Goal: Task Accomplishment & Management: Complete application form

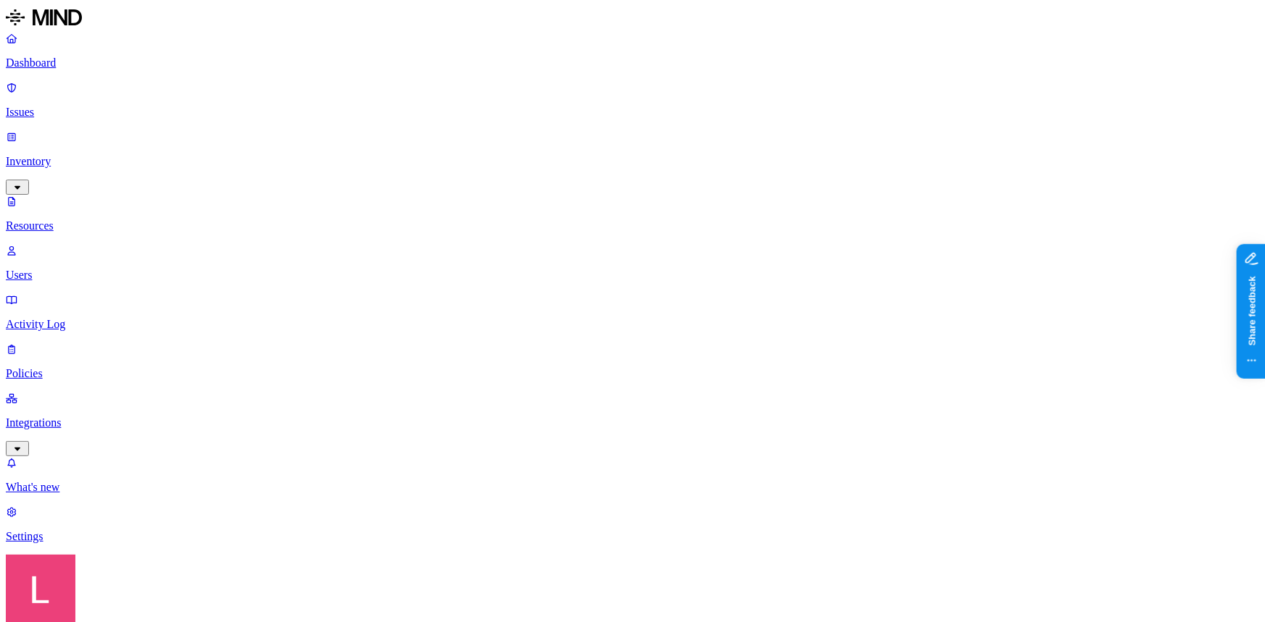
click at [83, 64] on p "Dashboard" at bounding box center [632, 63] width 1253 height 13
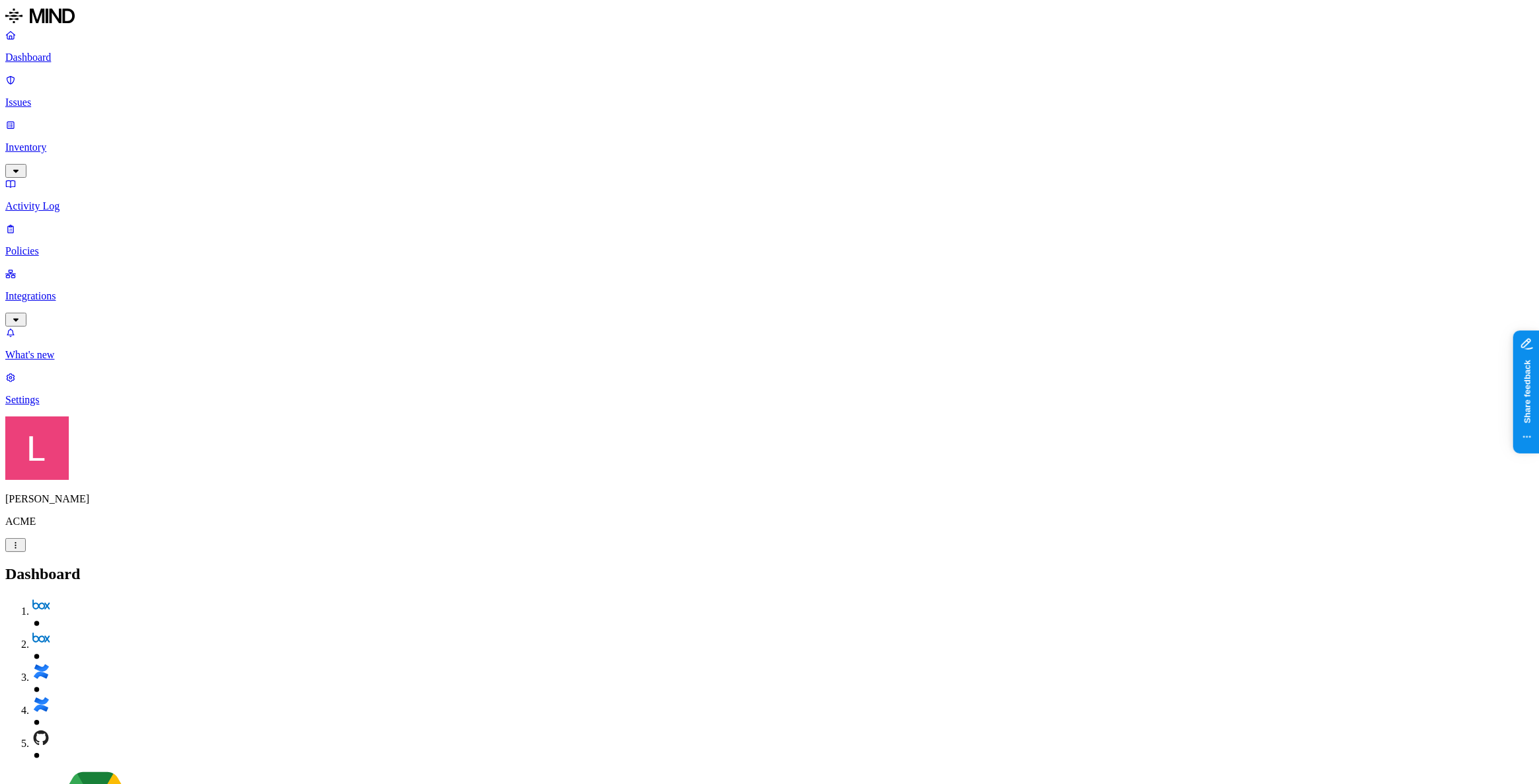
click at [51, 246] on p "Policies" at bounding box center [770, 251] width 1529 height 12
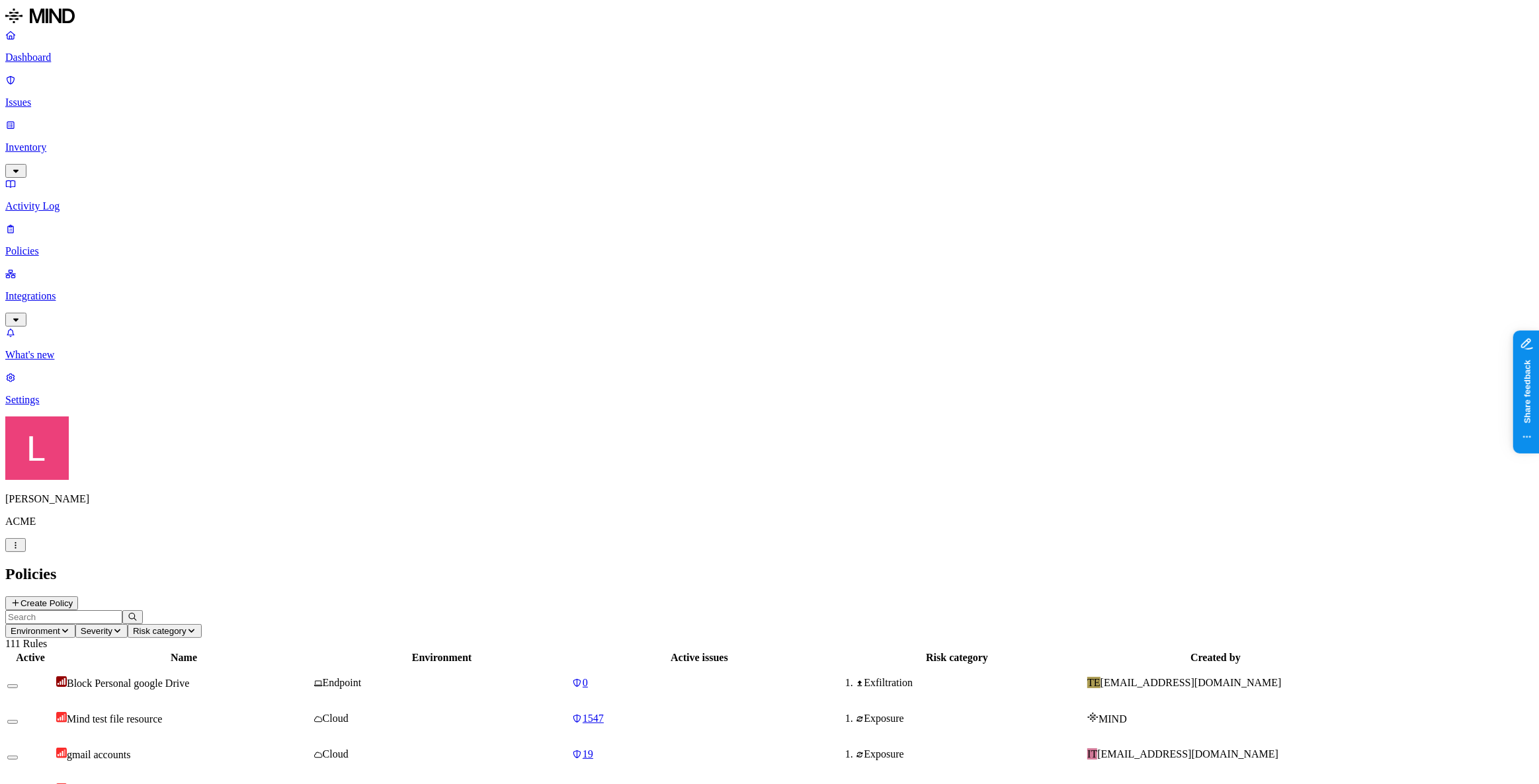
click at [79, 568] on button "Create Policy" at bounding box center [42, 603] width 73 height 14
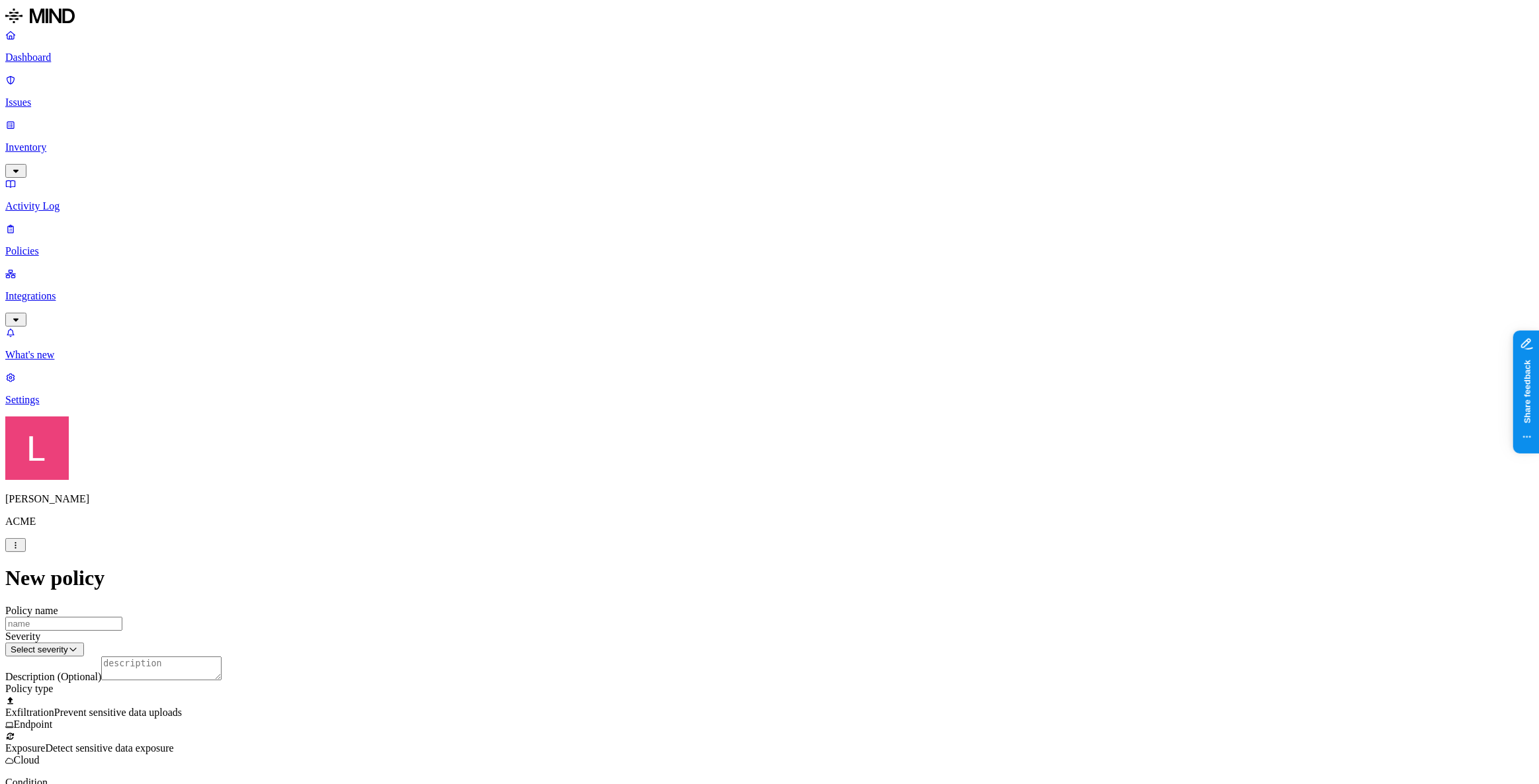
scroll to position [120, 0]
click at [703, 478] on label "Classification" at bounding box center [701, 473] width 58 height 11
click at [685, 568] on div "Secret" at bounding box center [735, 577] width 127 height 37
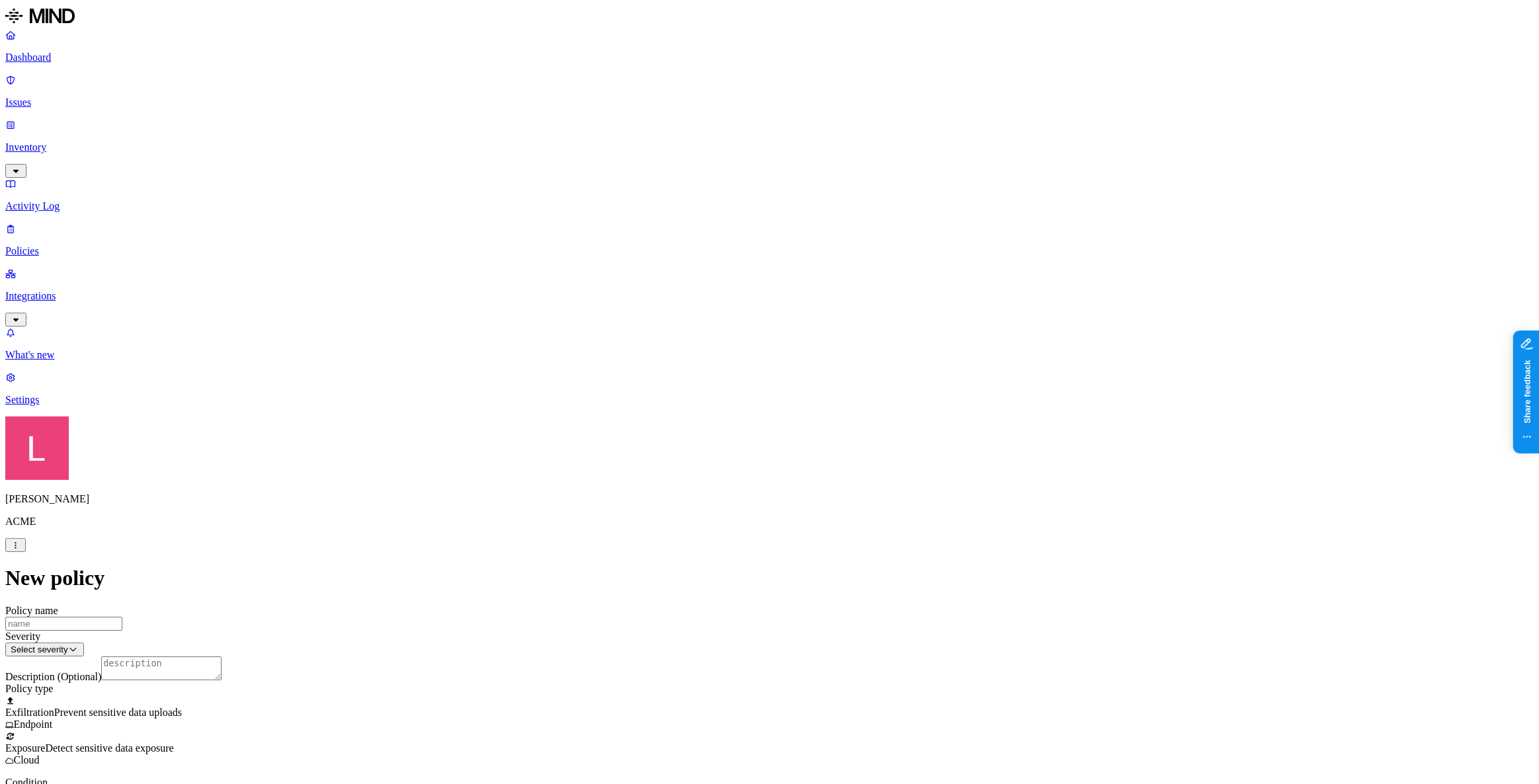
click at [729, 568] on label "Web Domain" at bounding box center [712, 611] width 35 height 23
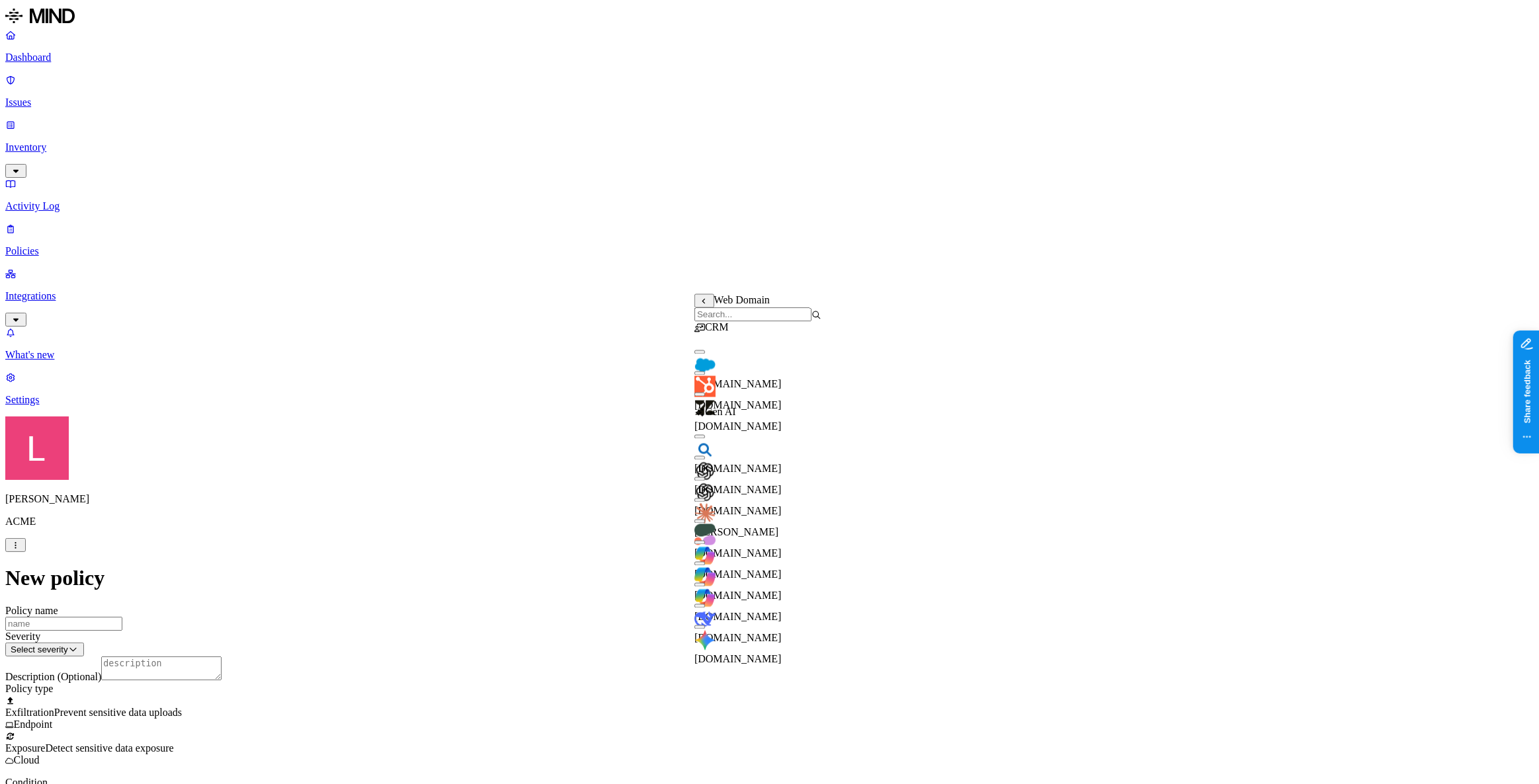
click at [716, 507] on div "[PERSON_NAME]" at bounding box center [758, 515] width 127 height 47
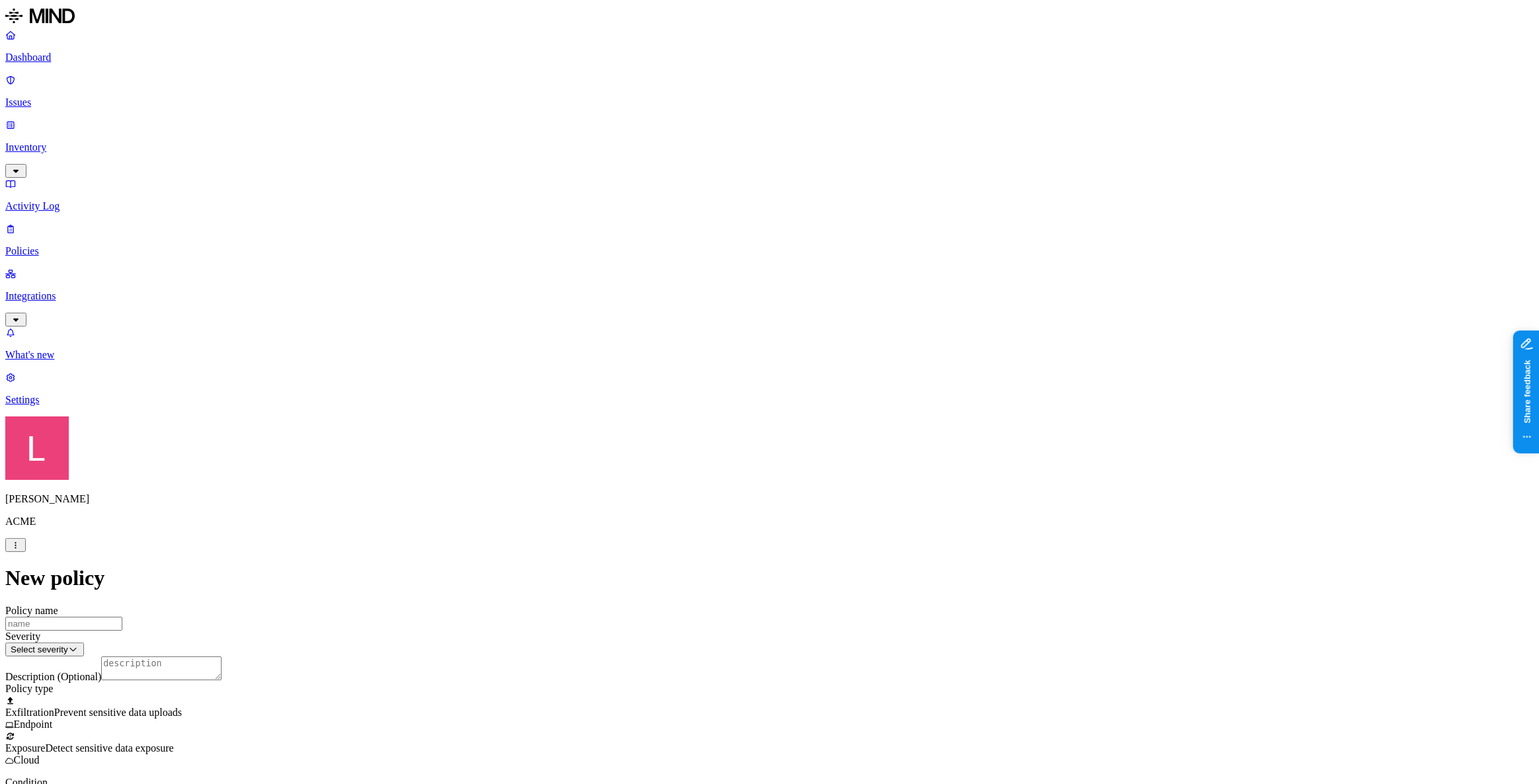
click at [729, 561] on label "Web Domain" at bounding box center [712, 555] width 35 height 23
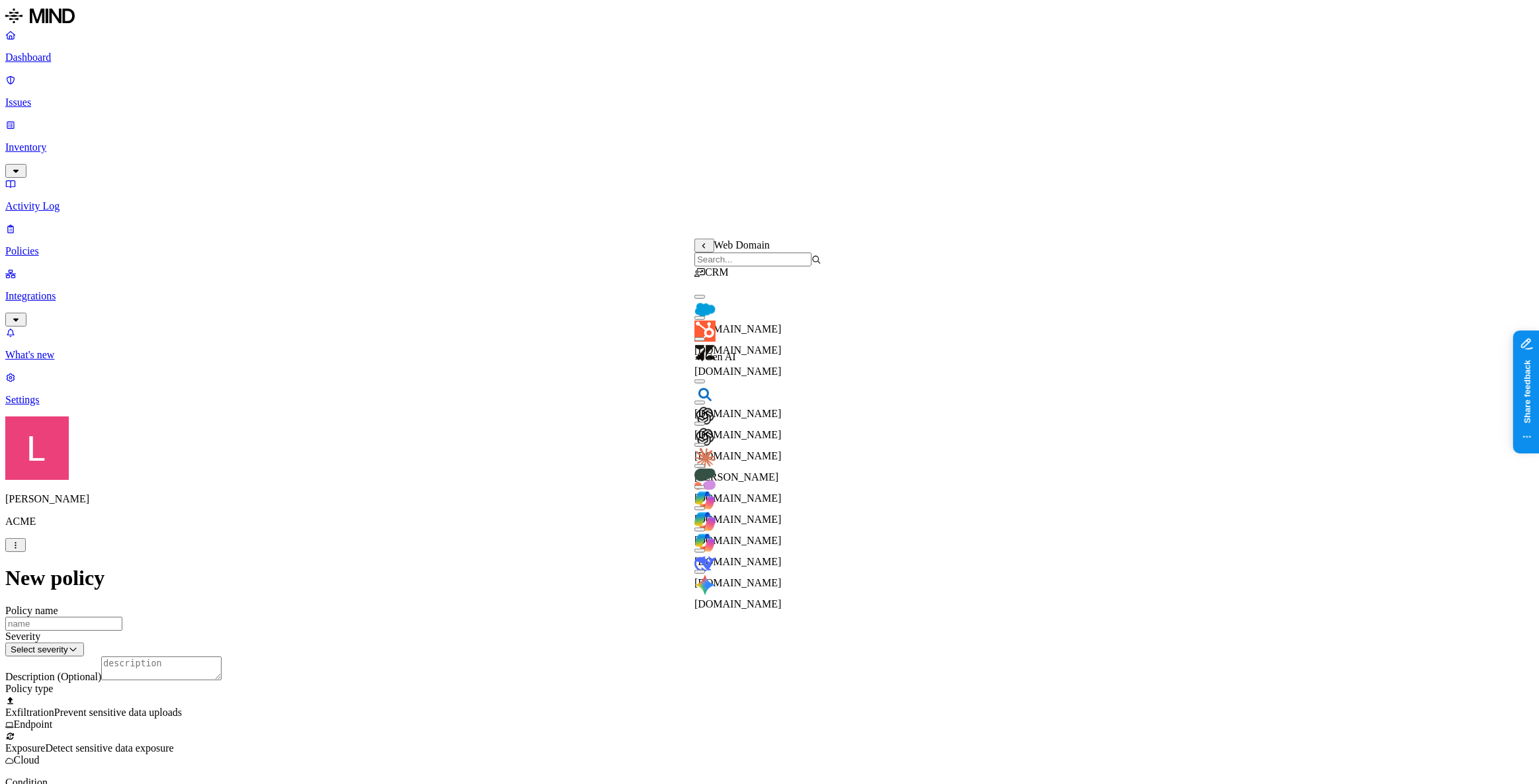
click at [748, 267] on input "search" at bounding box center [753, 259] width 117 height 14
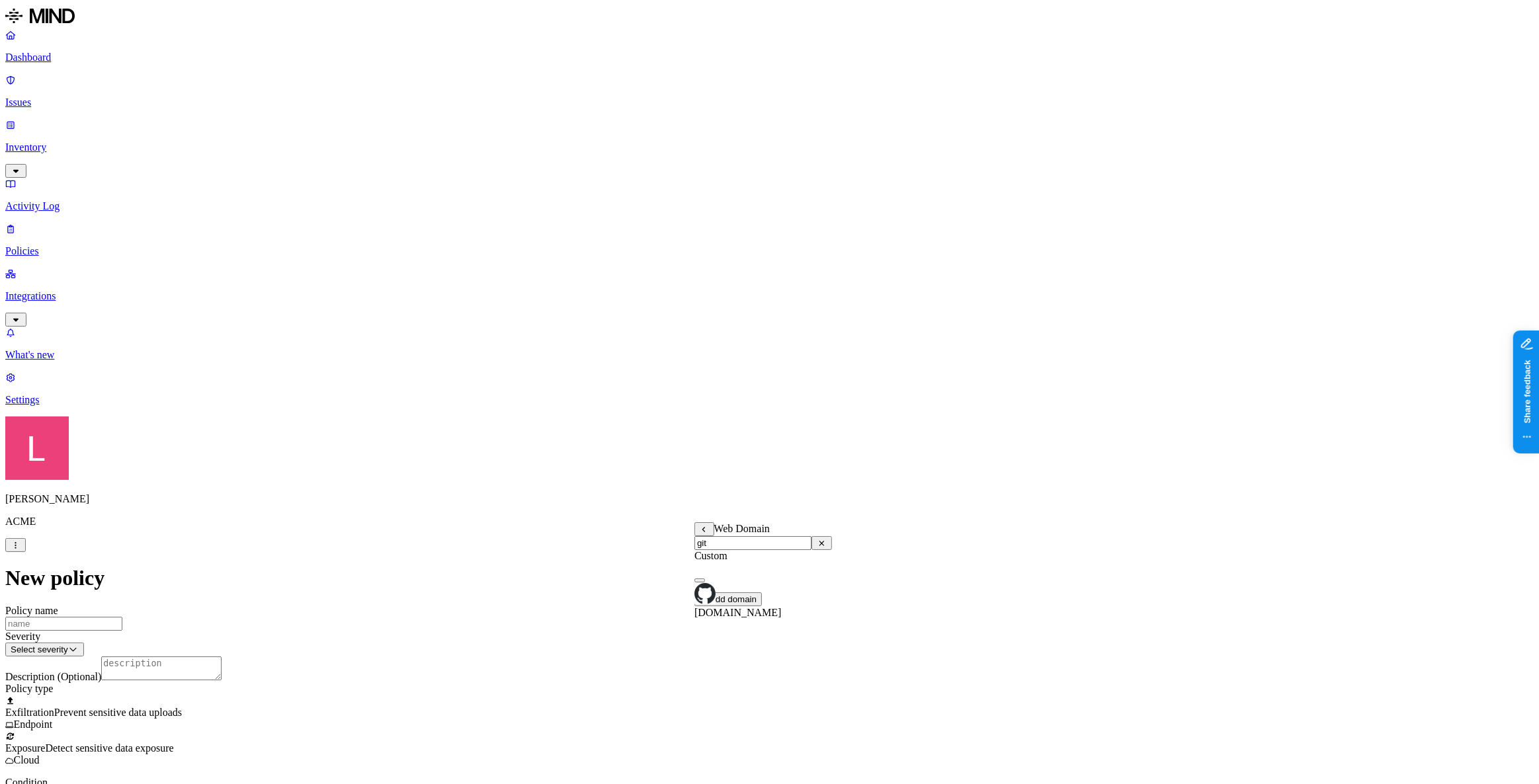
type input "git"
click at [761, 568] on span "[DOMAIN_NAME]" at bounding box center [738, 612] width 88 height 11
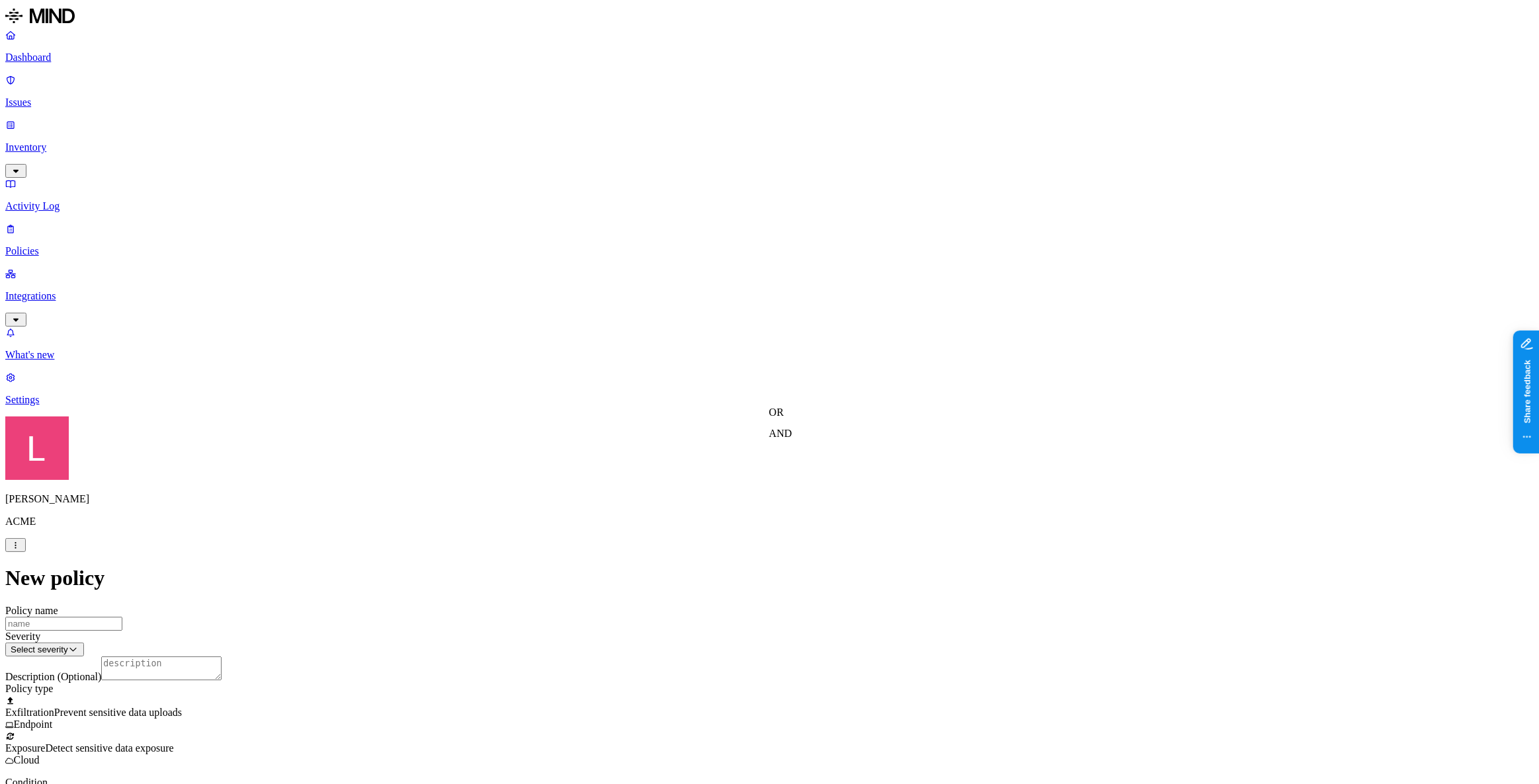
click at [792, 439] on label "AND" at bounding box center [780, 434] width 23 height 11
click at [809, 432] on label "Classification" at bounding box center [799, 426] width 58 height 11
click at [790, 483] on div "PII" at bounding box center [832, 474] width 127 height 37
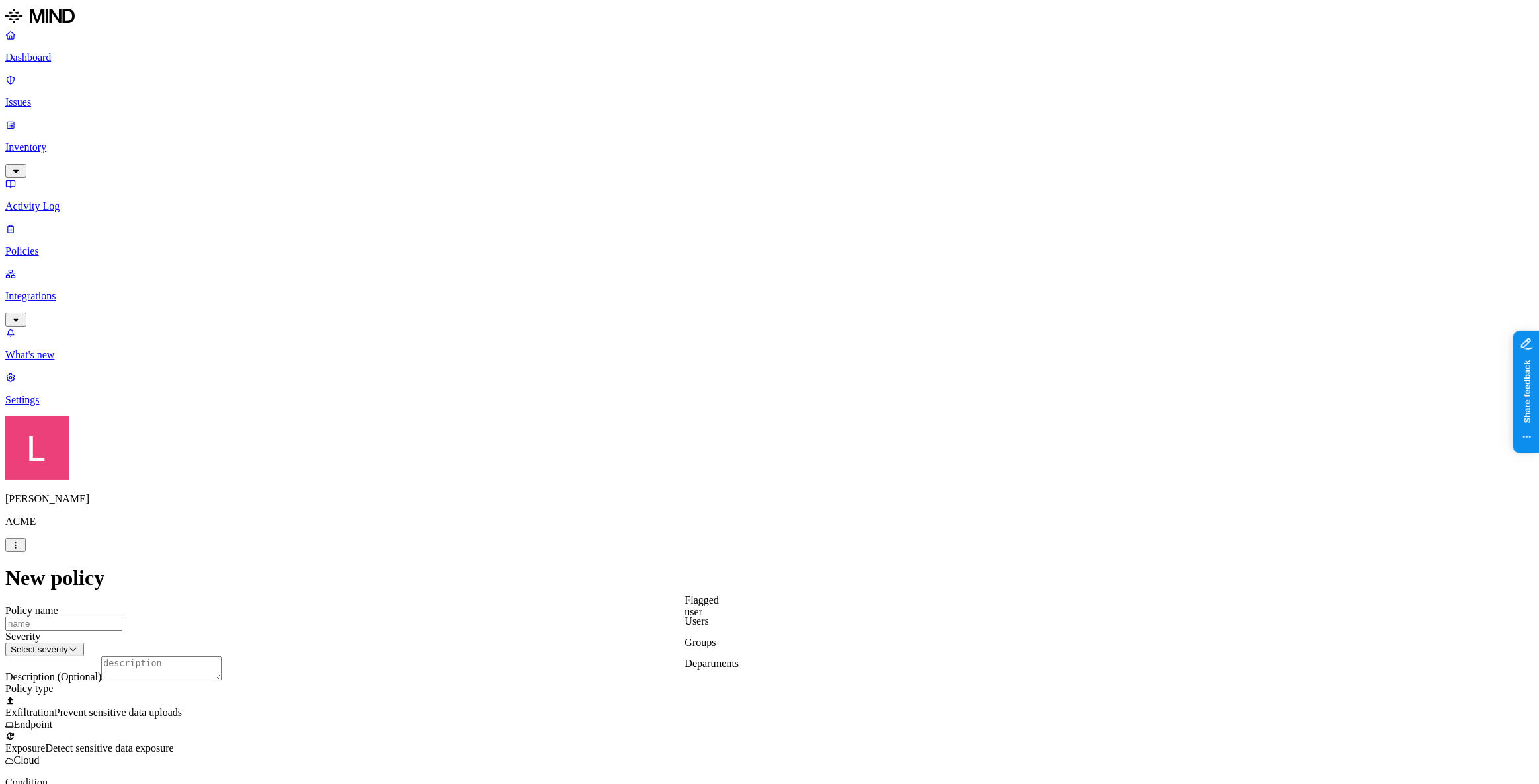
click at [722, 568] on label "Departments" at bounding box center [711, 664] width 54 height 11
click at [698, 510] on div "Engineering" at bounding box center [748, 501] width 127 height 24
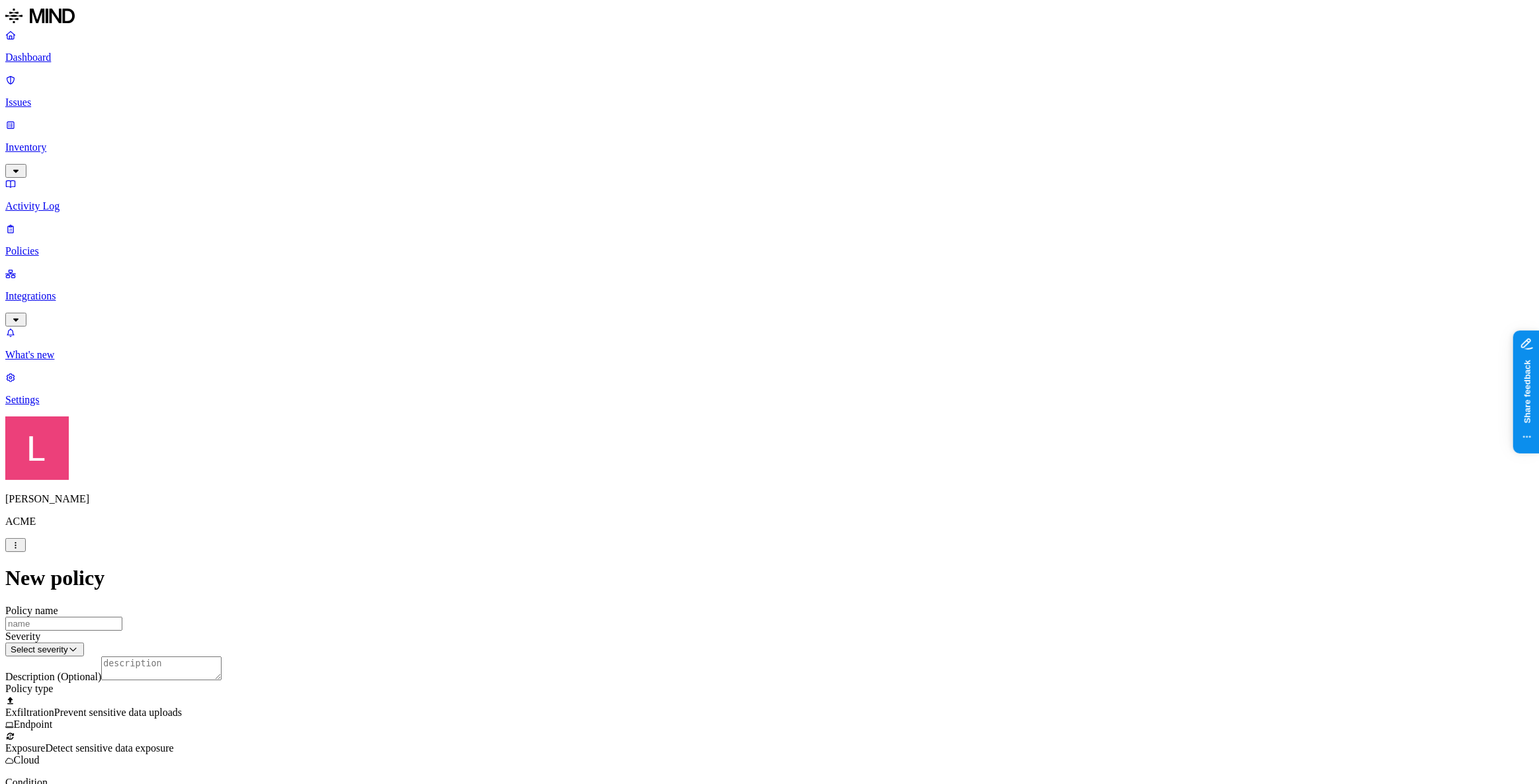
click at [59, 58] on p "Dashboard" at bounding box center [770, 57] width 1529 height 12
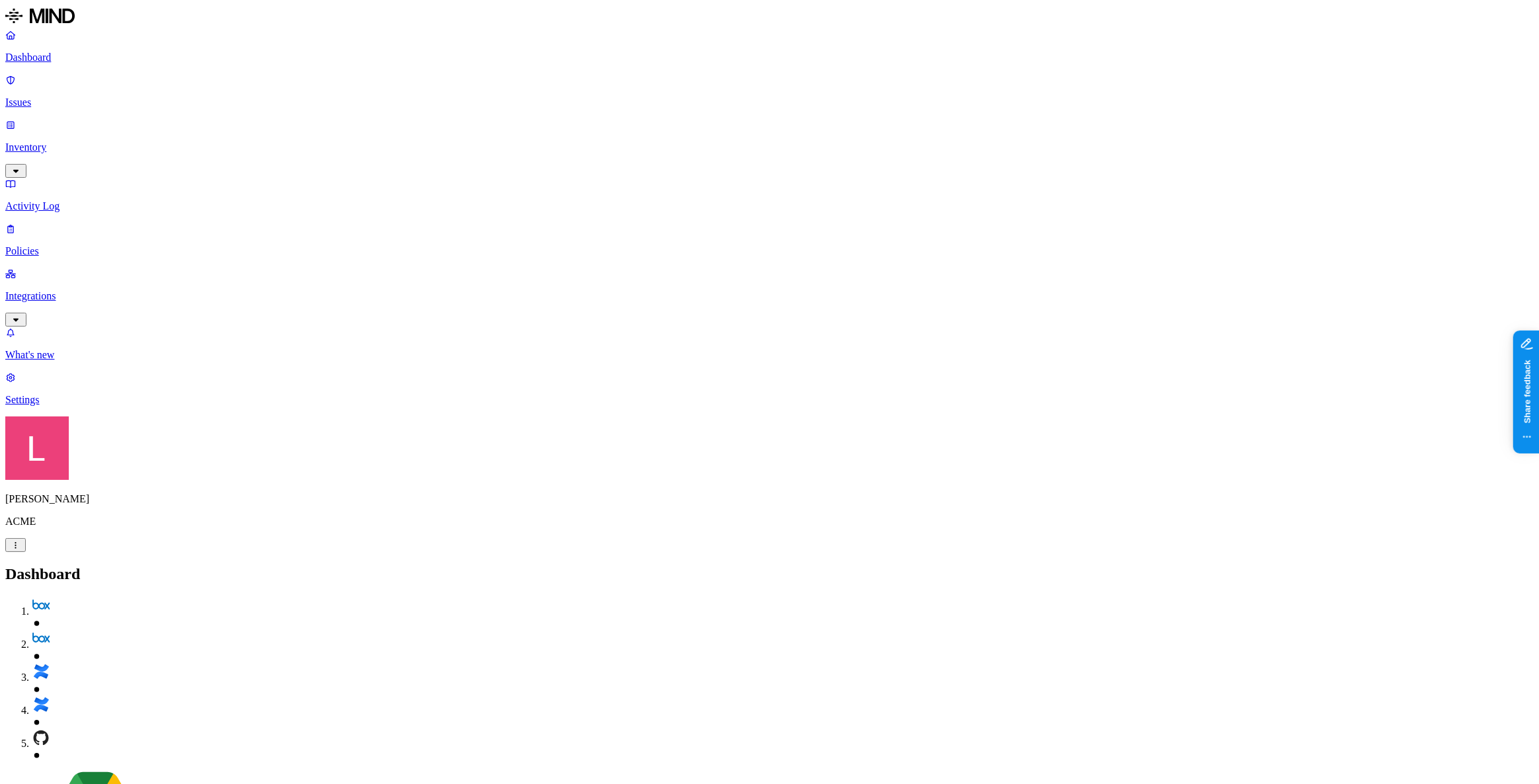
click at [39, 246] on p "Policies" at bounding box center [770, 251] width 1529 height 12
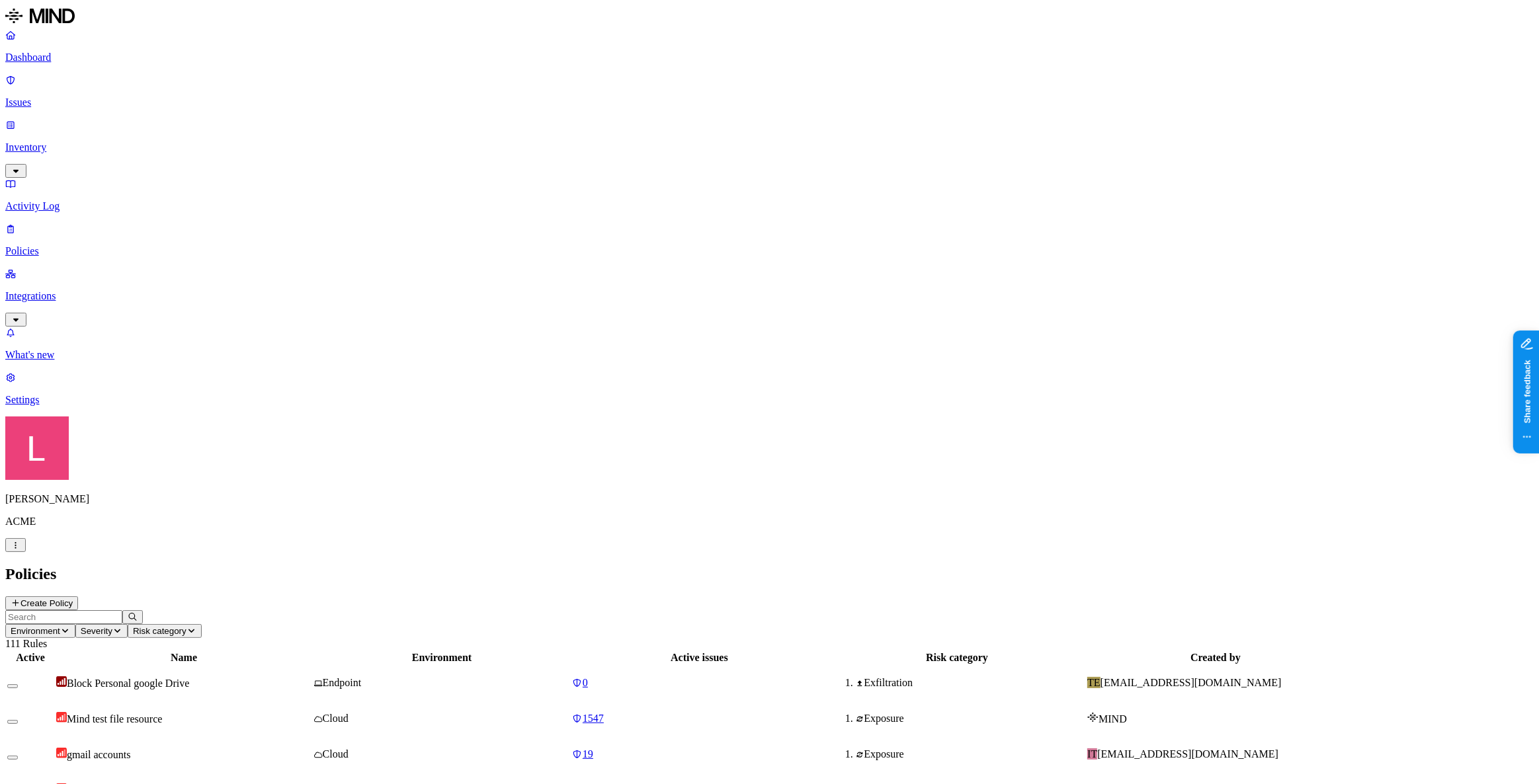
click at [79, 568] on button "Create Policy" at bounding box center [42, 603] width 73 height 14
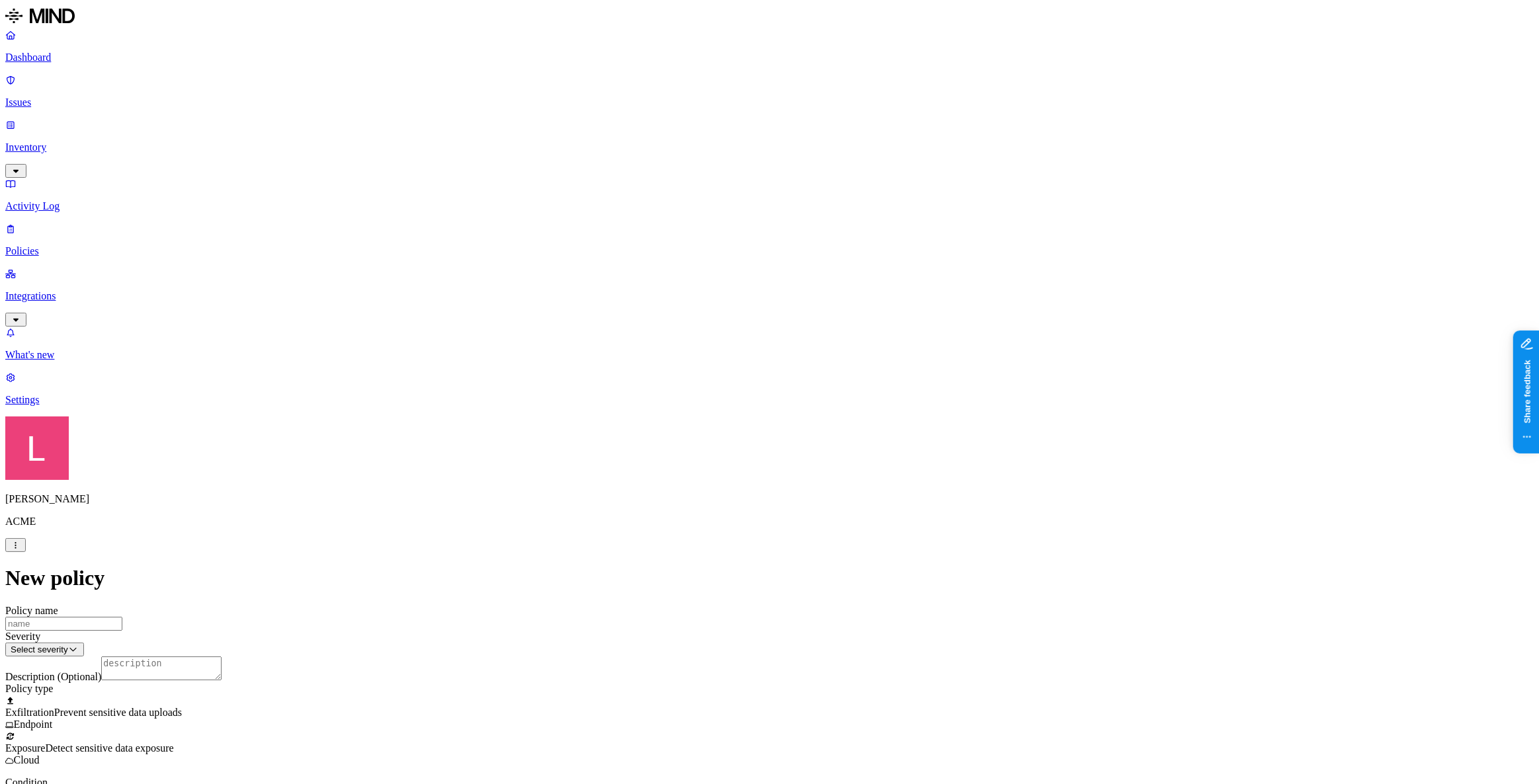
scroll to position [240, 0]
click at [690, 408] on label "File type" at bounding box center [681, 401] width 18 height 23
click at [682, 488] on button "button" at bounding box center [677, 490] width 11 height 4
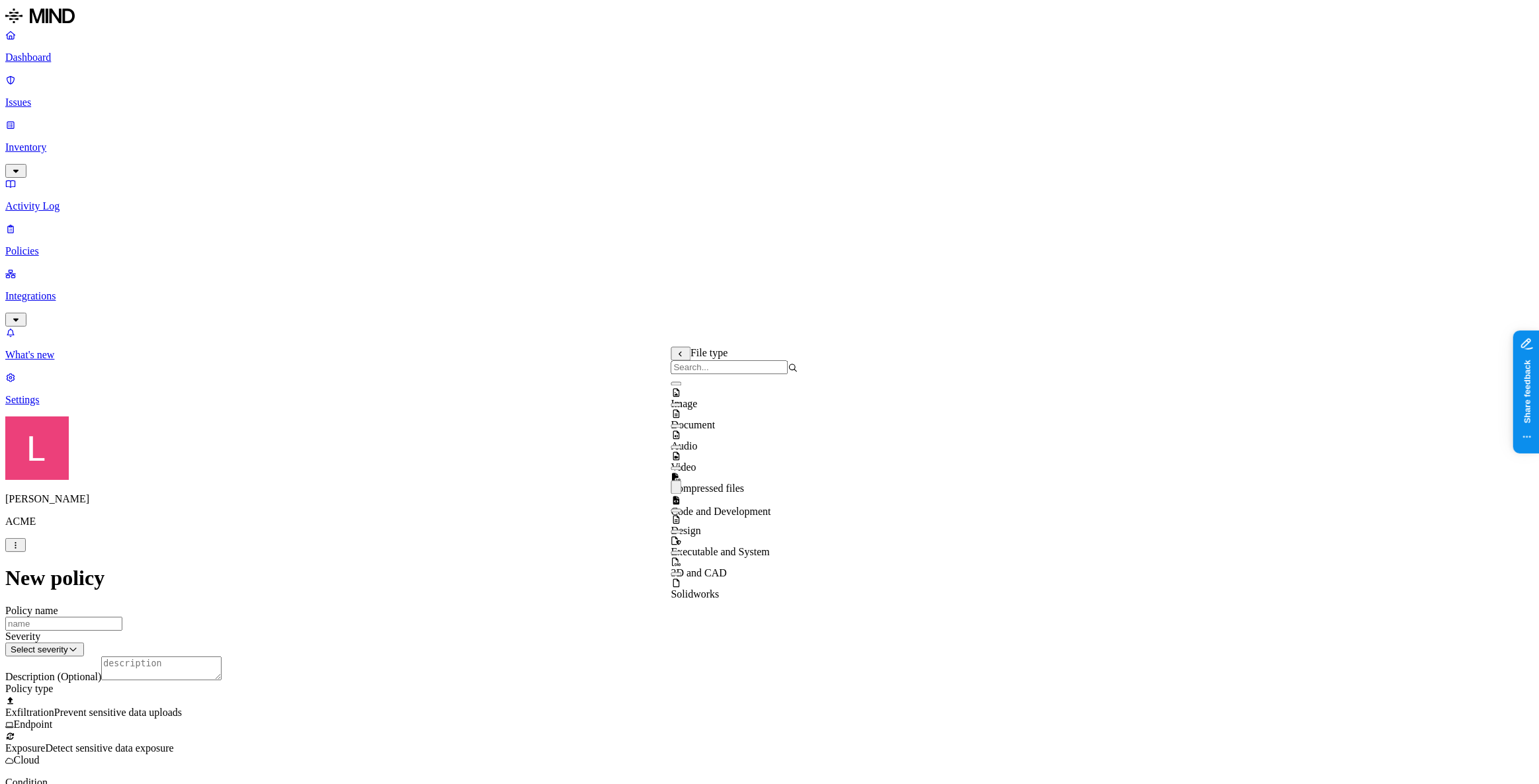
click at [689, 549] on div "3D and CAD" at bounding box center [735, 561] width 127 height 36
click at [682, 509] on button "button" at bounding box center [677, 511] width 11 height 4
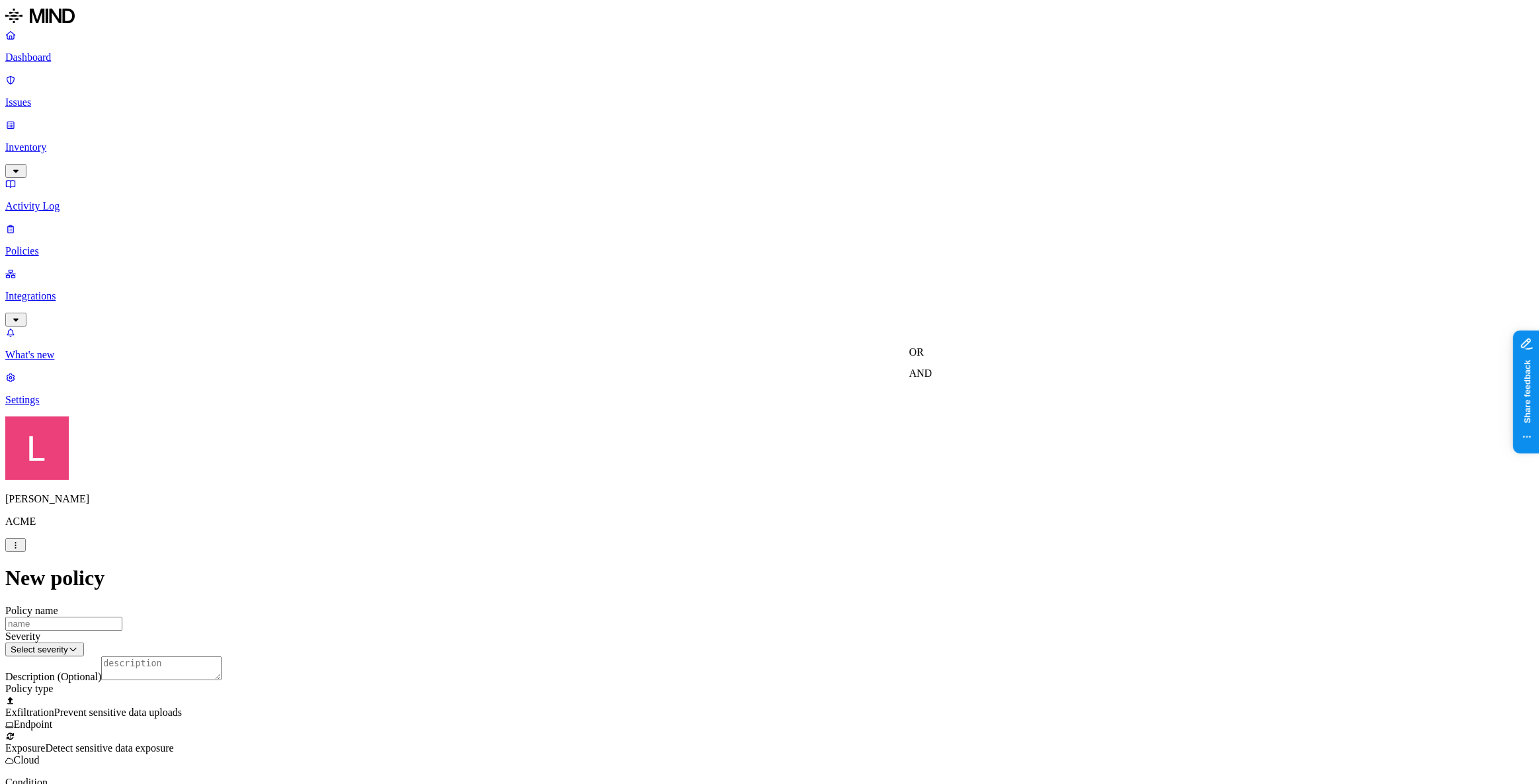
click at [924, 359] on label "OR" at bounding box center [916, 352] width 15 height 11
click at [929, 402] on label "Data type" at bounding box center [919, 393] width 20 height 23
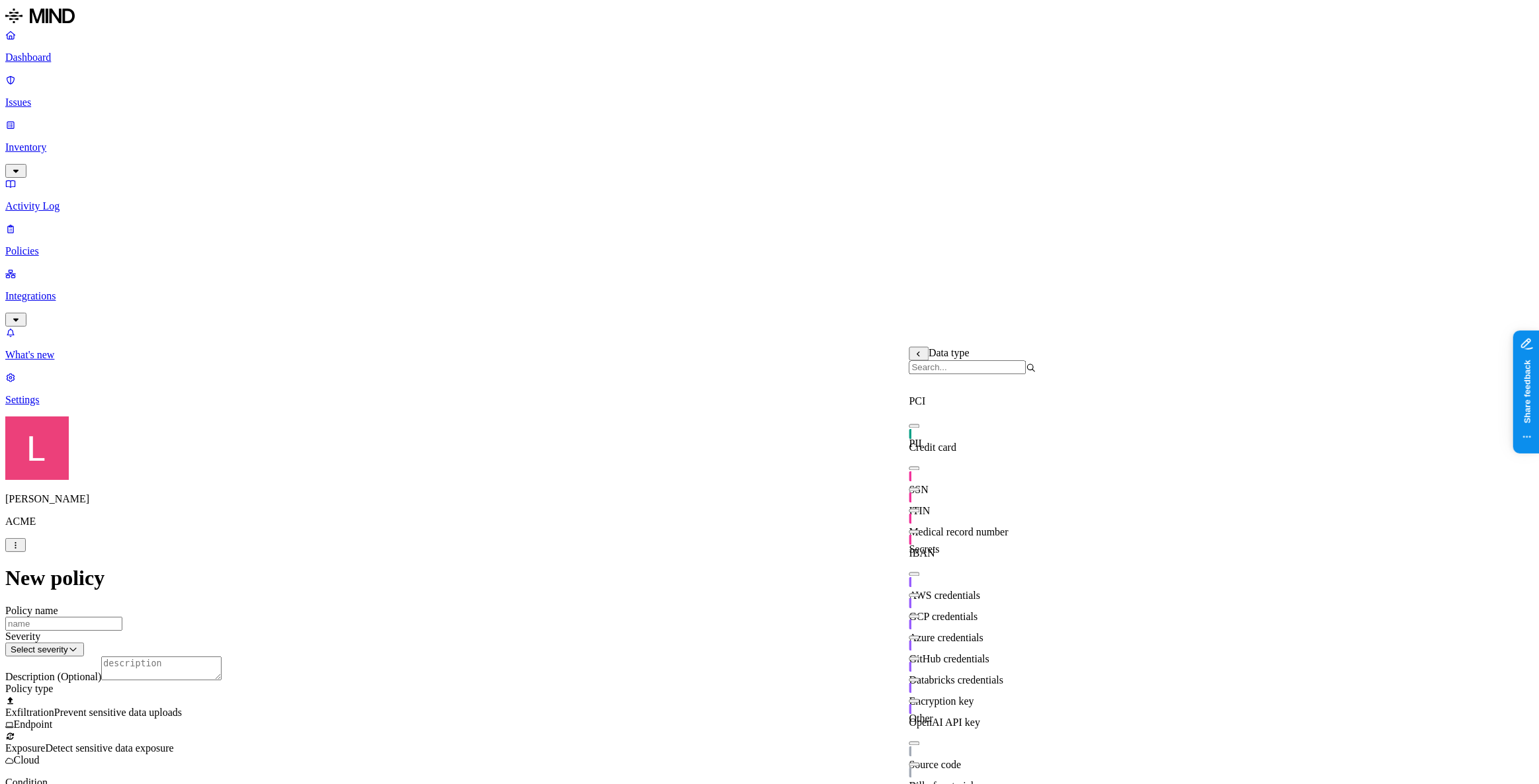
scroll to position [232, 0]
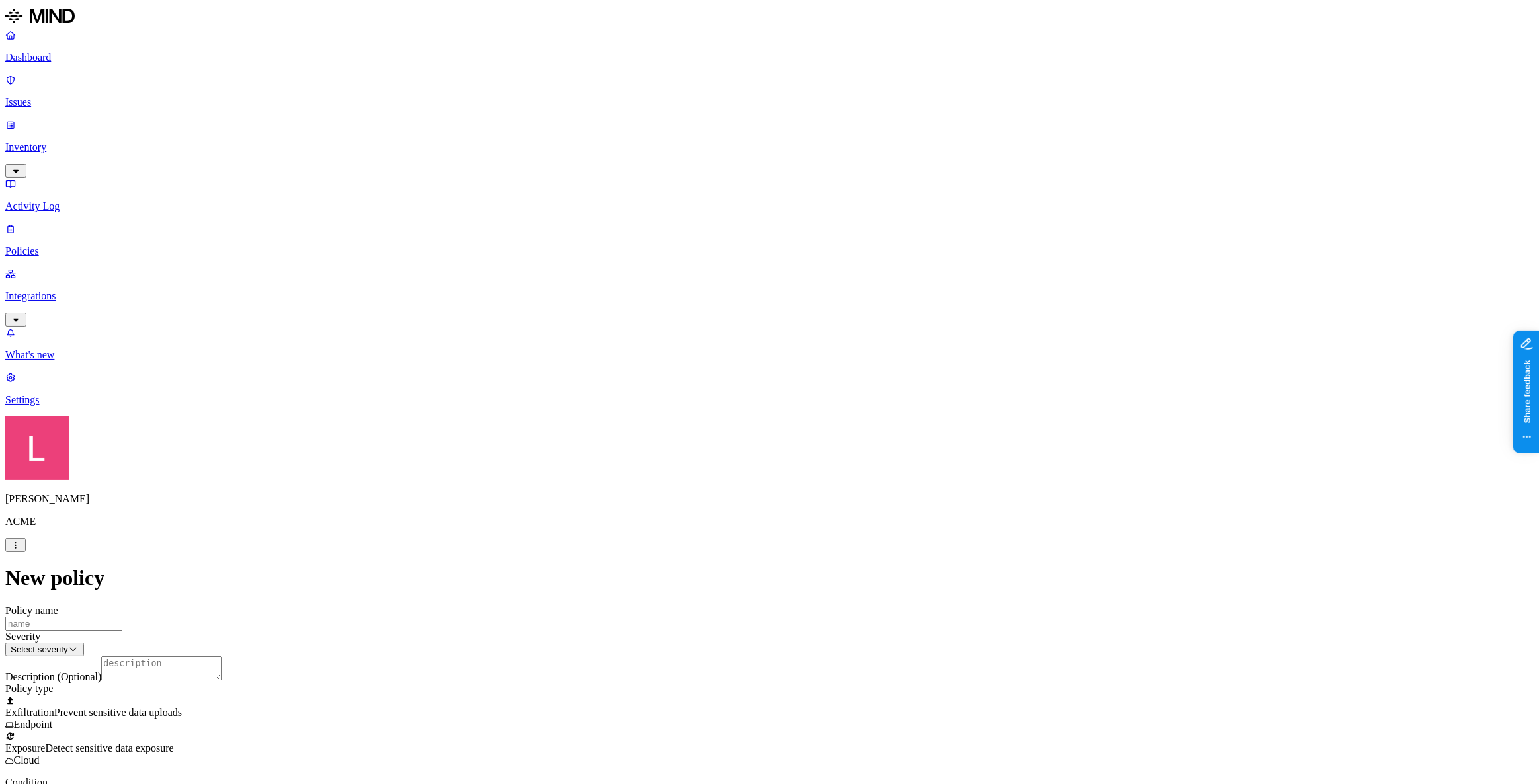
click at [690, 401] on label "File type" at bounding box center [681, 401] width 18 height 23
click at [73, 141] on p "Inventory" at bounding box center [770, 147] width 1529 height 12
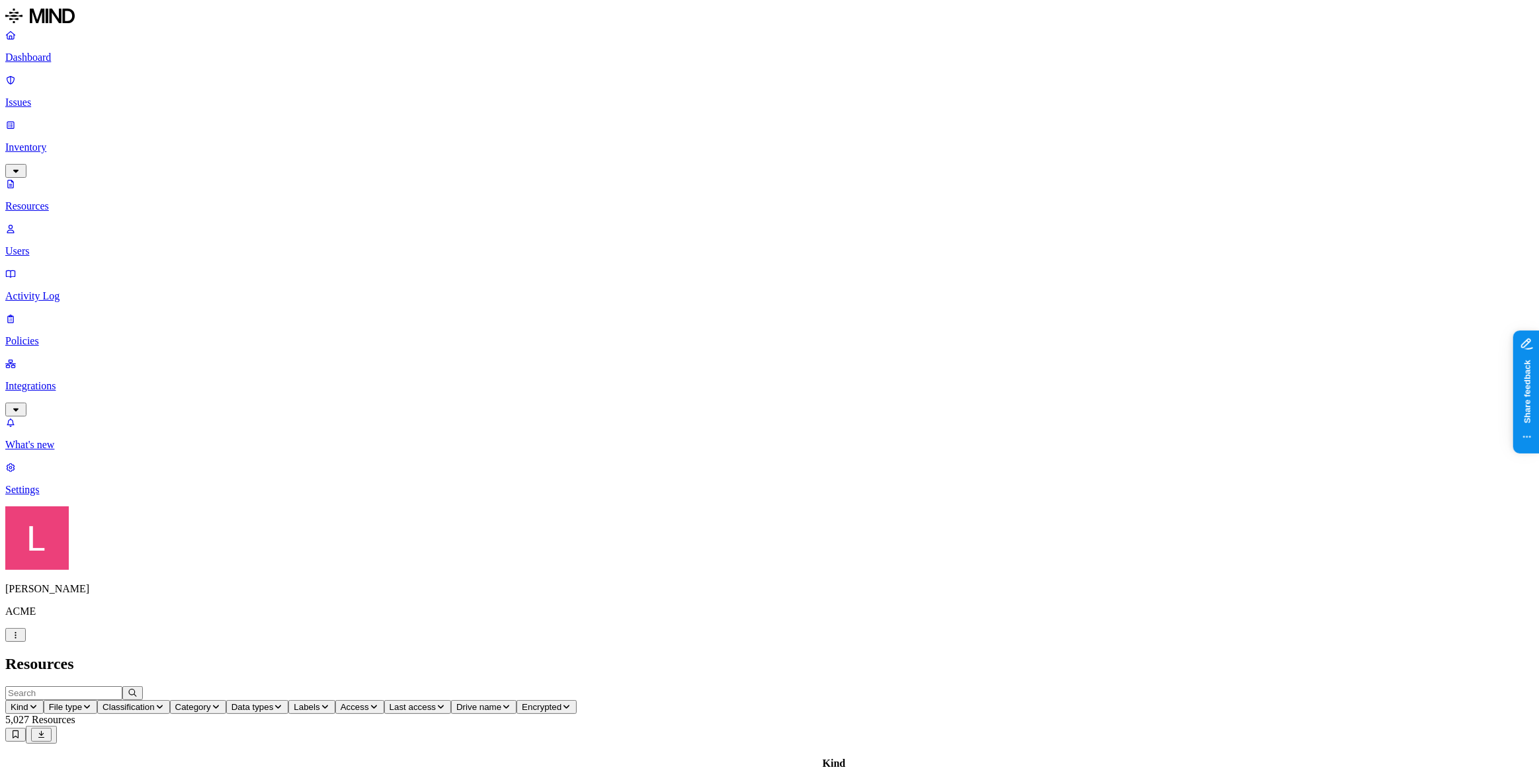
click at [98, 568] on button "File type" at bounding box center [70, 706] width 54 height 14
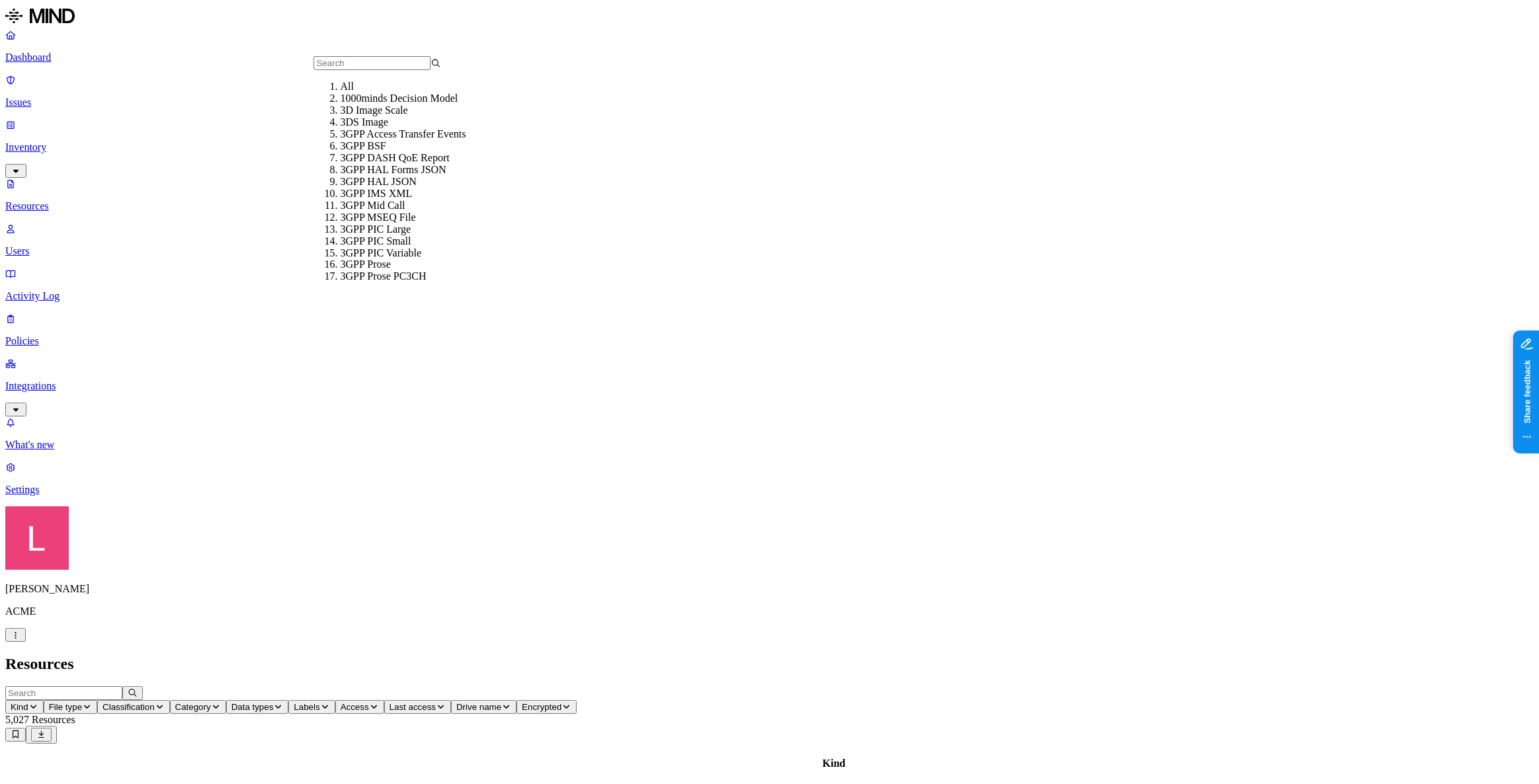
click at [28, 568] on span "Kind" at bounding box center [20, 707] width 18 height 10
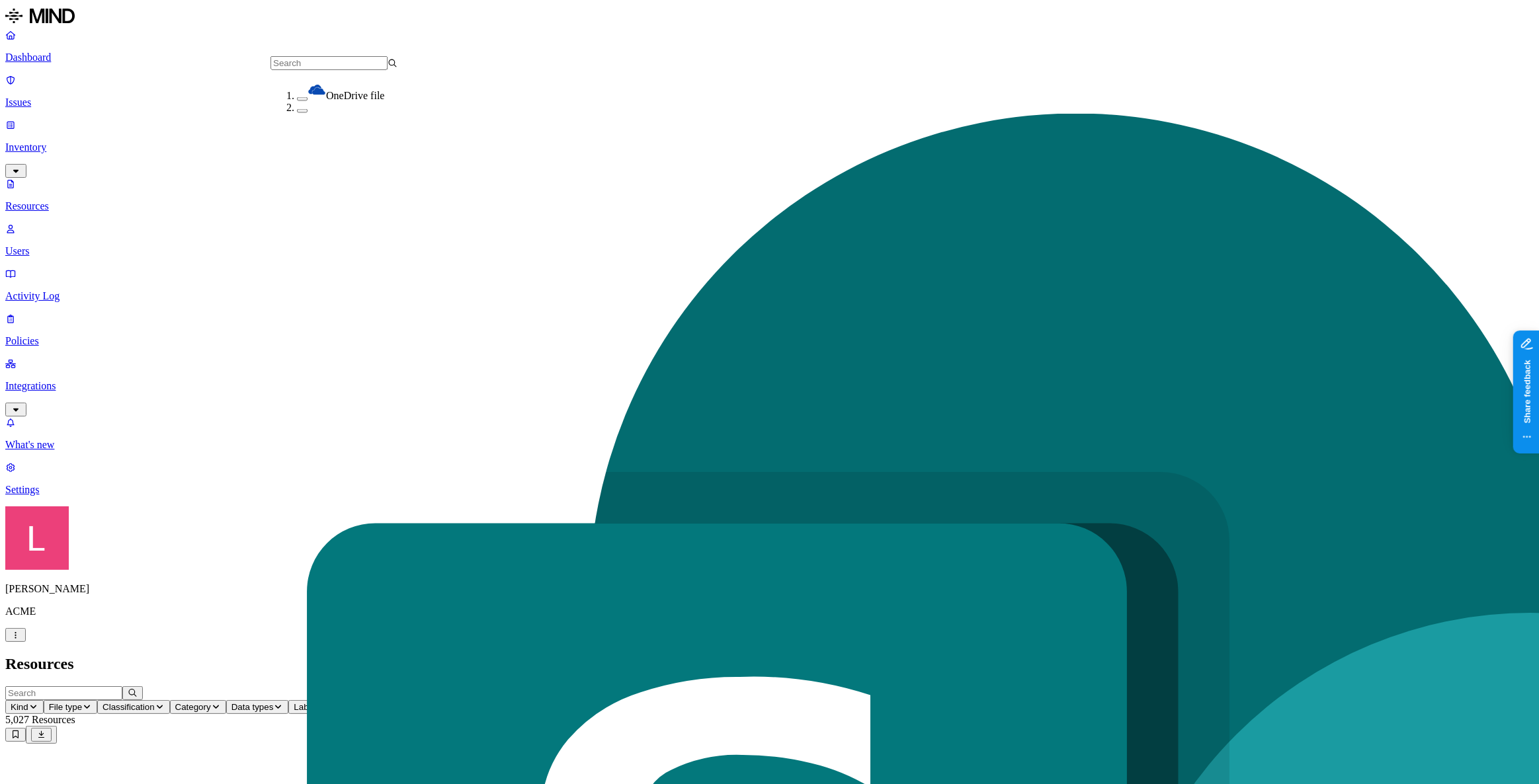
click at [487, 568] on h2 "Resources" at bounding box center [770, 664] width 1529 height 18
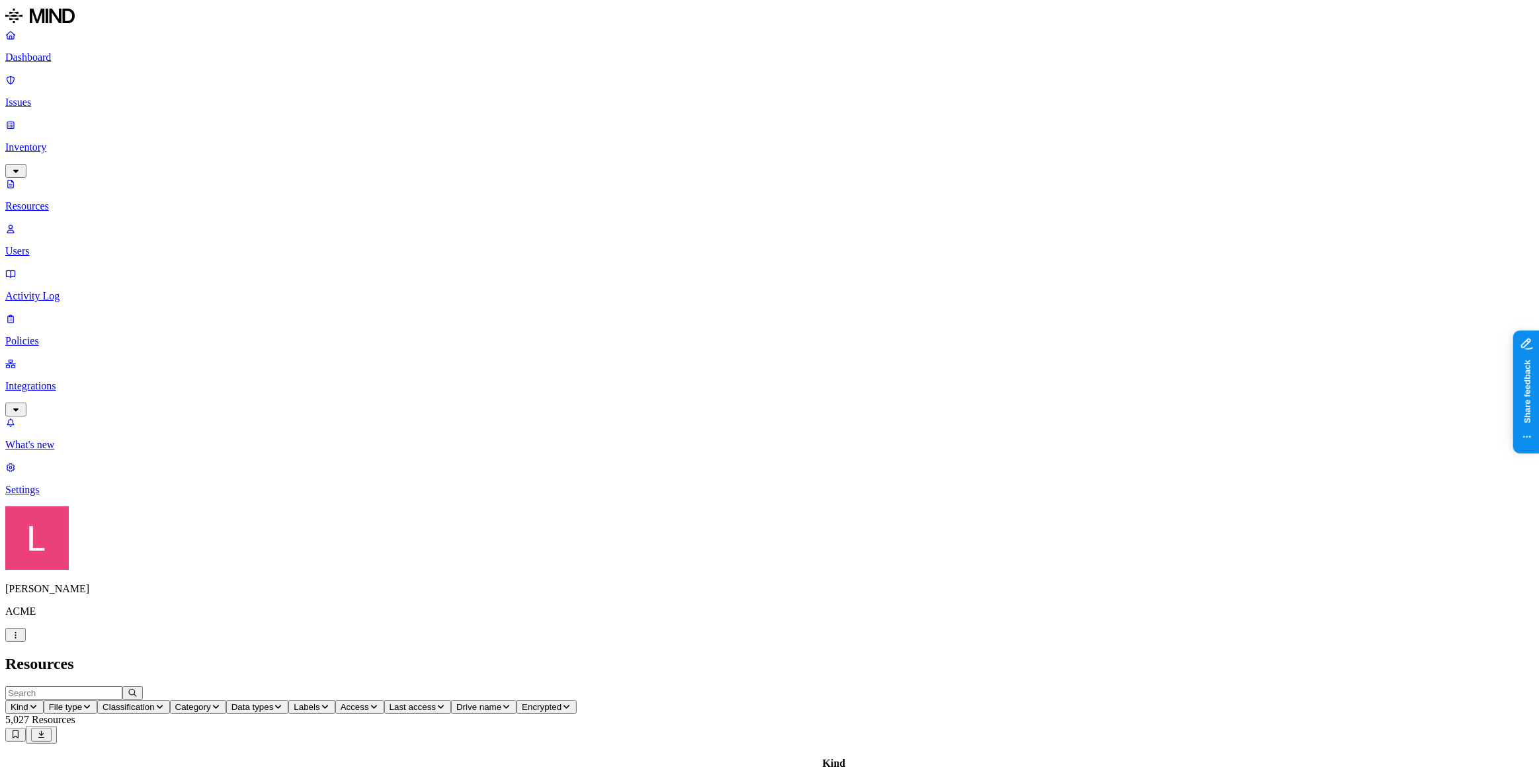
click at [82, 568] on span "File type" at bounding box center [66, 707] width 33 height 10
type input "cad"
click at [371, 568] on h2 "Resources" at bounding box center [770, 664] width 1529 height 18
click at [47, 60] on p "Dashboard" at bounding box center [770, 57] width 1529 height 12
